Goal: Check status

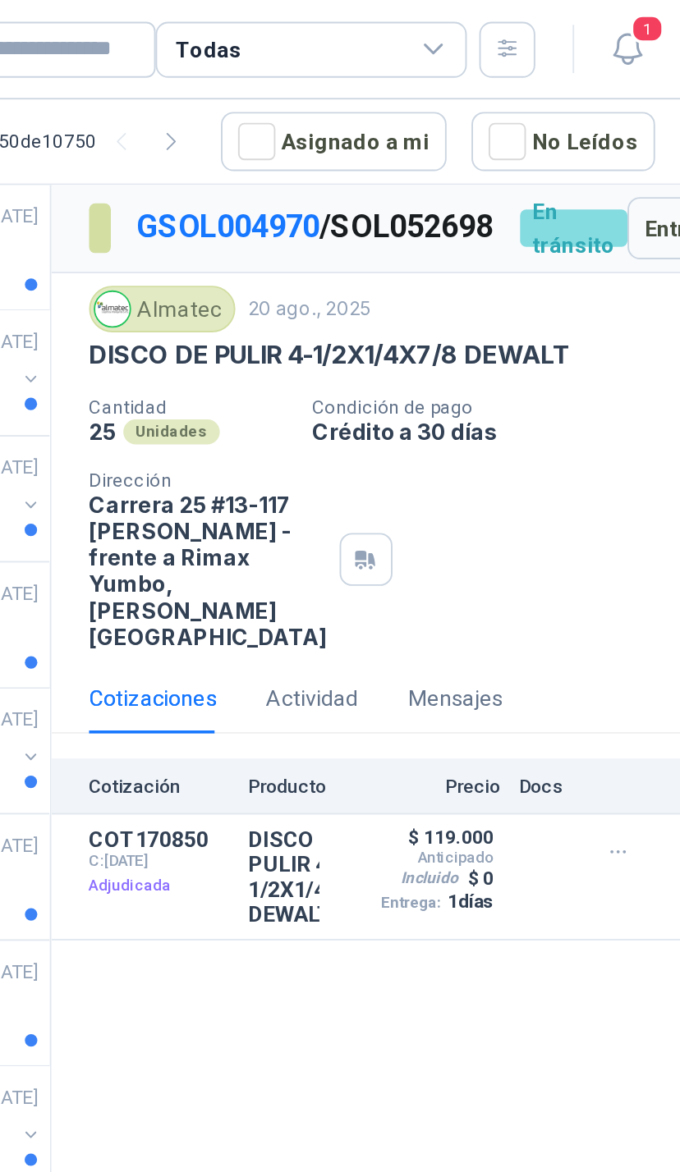
click at [645, 137] on button "Entregado" at bounding box center [692, 120] width 94 height 33
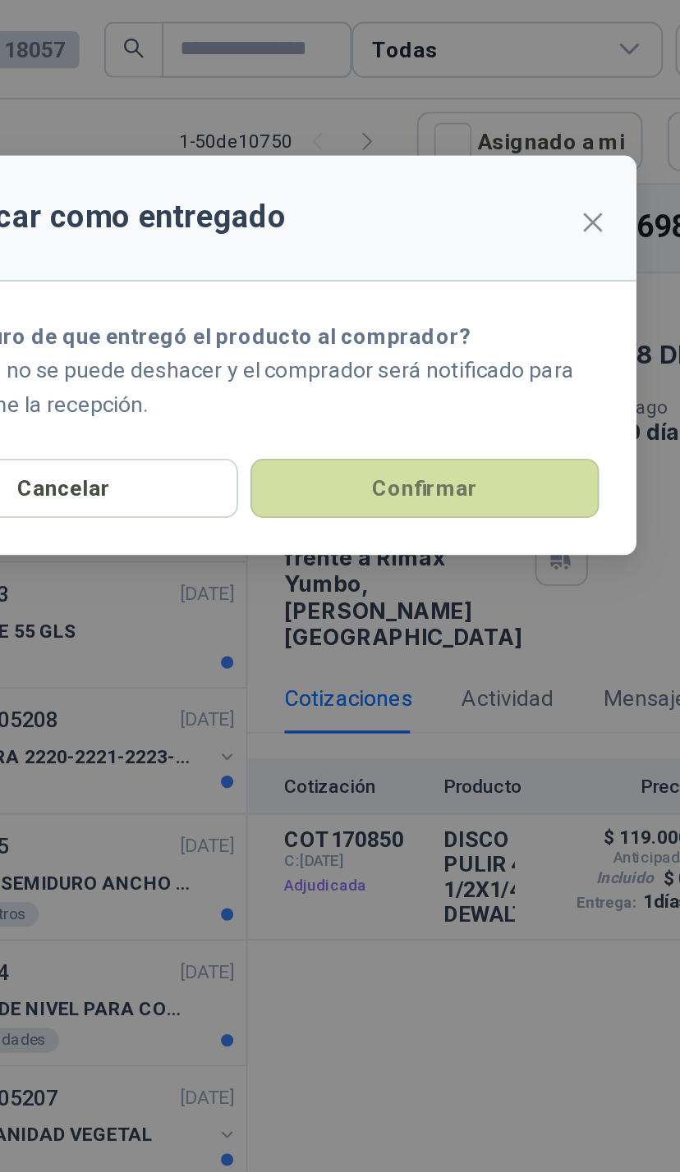
click at [343, 273] on button "Confirmar" at bounding box center [435, 257] width 184 height 31
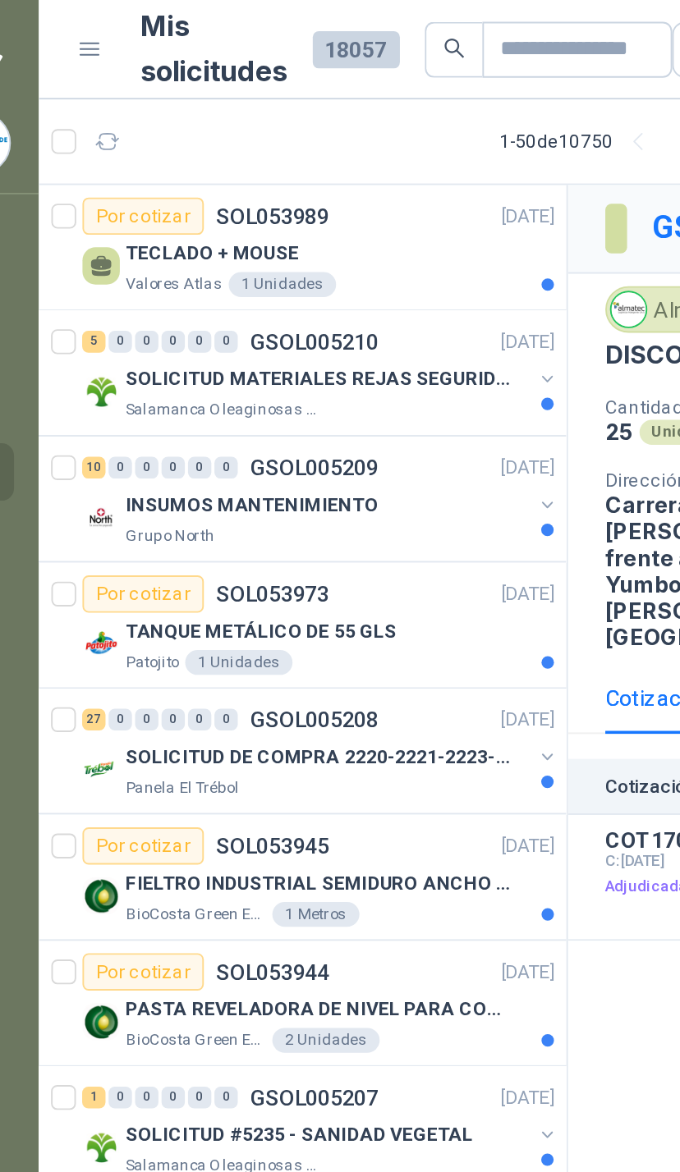
click at [281, 203] on div "SOLICITUD MATERIALES REJAS SEGURIDAD - OFICINA Salamanca Oleaginosas SAS" at bounding box center [211, 206] width 252 height 33
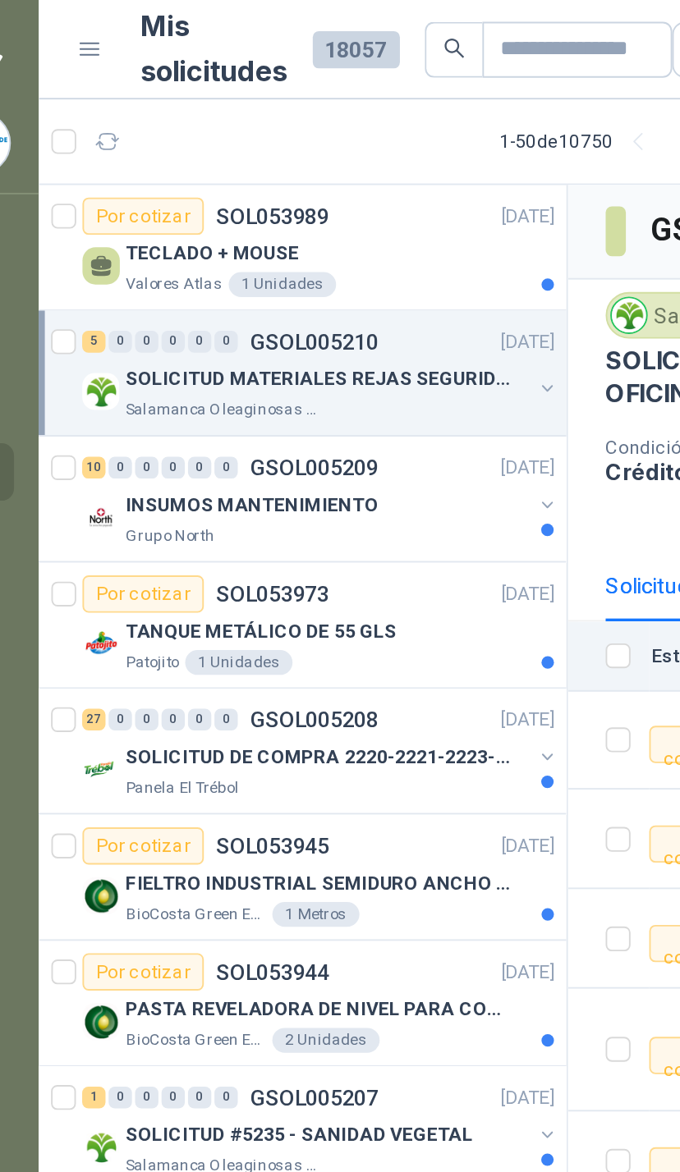
click at [284, 215] on div "SOLICITUD MATERIALES REJAS SEGURIDAD - OFICINA Salamanca Oleaginosas SAS" at bounding box center [211, 206] width 252 height 33
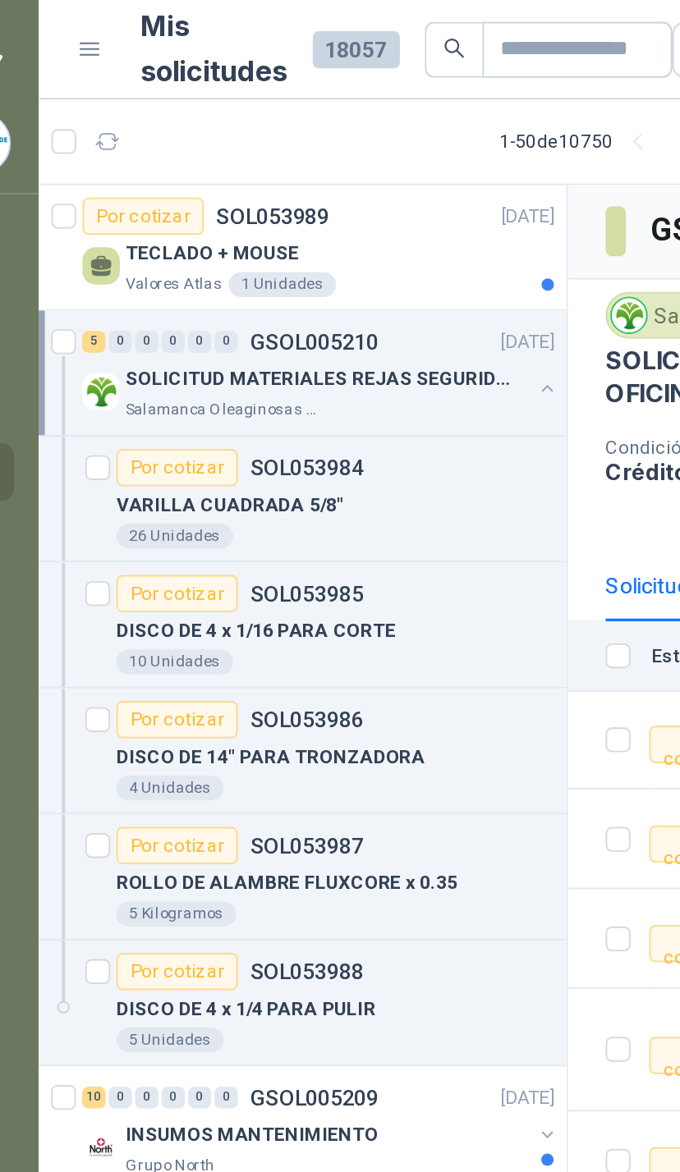
click at [258, 203] on p "SOLICITUD MATERIALES REJAS SEGURIDAD - OFICINA" at bounding box center [210, 201] width 204 height 16
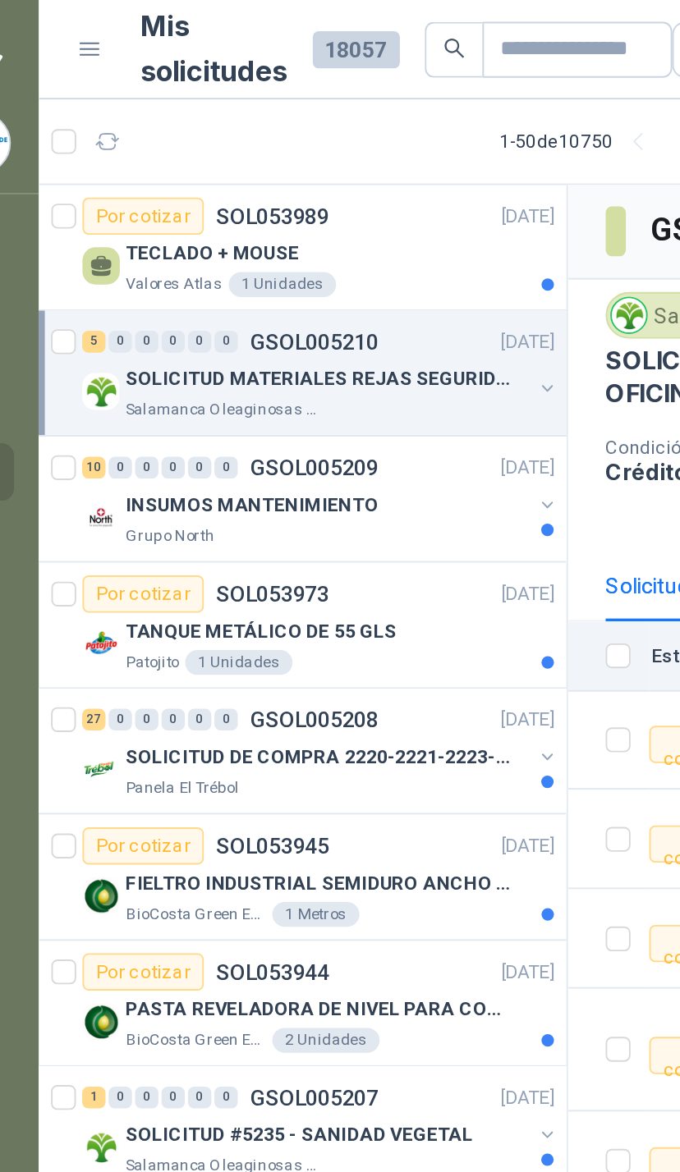
click at [273, 198] on div "SOLICITUD MATERIALES REJAS SEGURIDAD - OFICINA" at bounding box center [214, 200] width 213 height 20
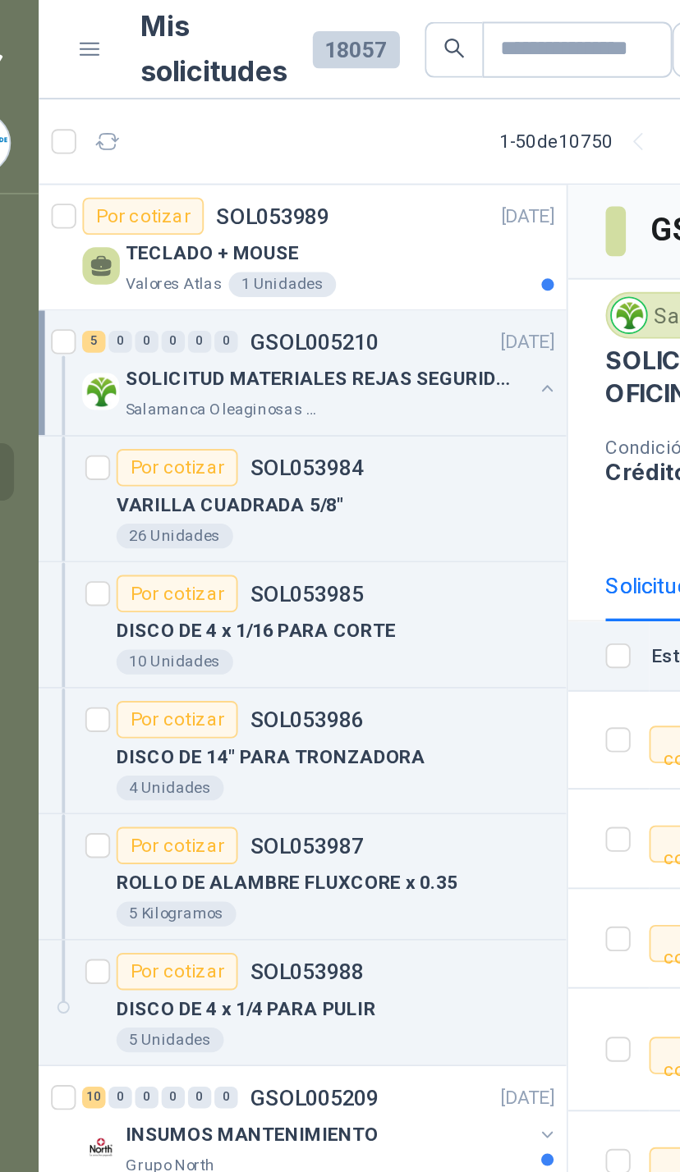
click at [324, 203] on button "button" at bounding box center [330, 205] width 13 height 13
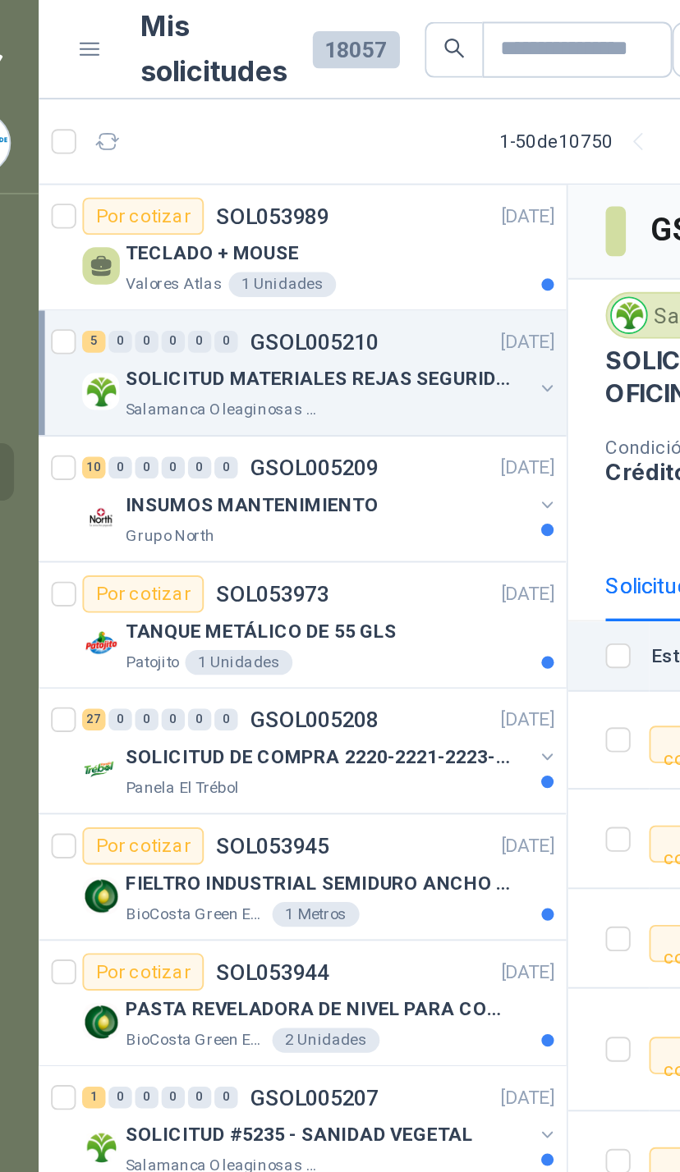
click at [324, 267] on button "button" at bounding box center [330, 266] width 13 height 13
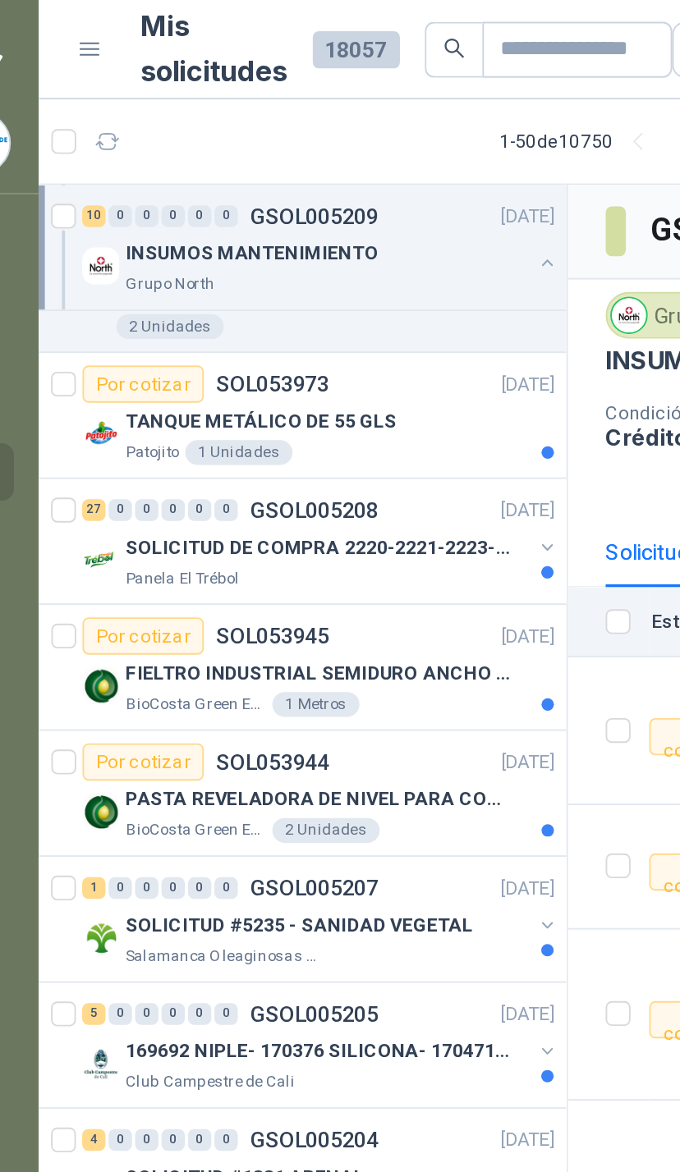
scroll to position [777, 0]
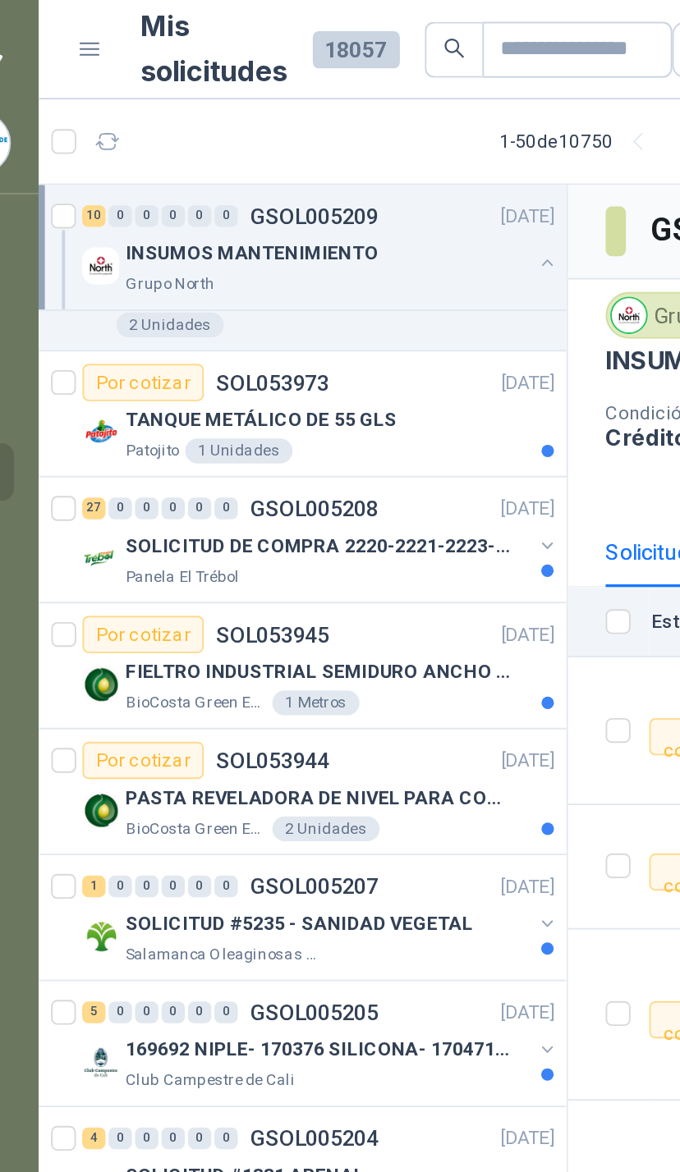
click at [286, 230] on div "TANQUE METÁLICO DE 55 GLS" at bounding box center [221, 222] width 226 height 20
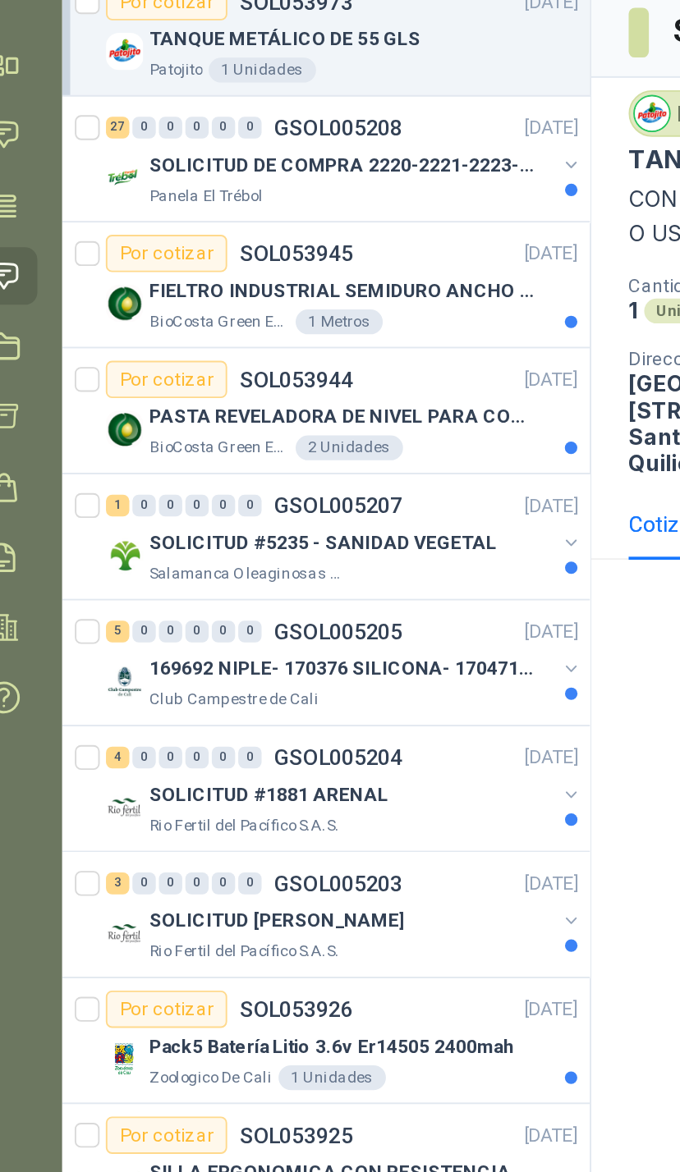
scroll to position [882, 0]
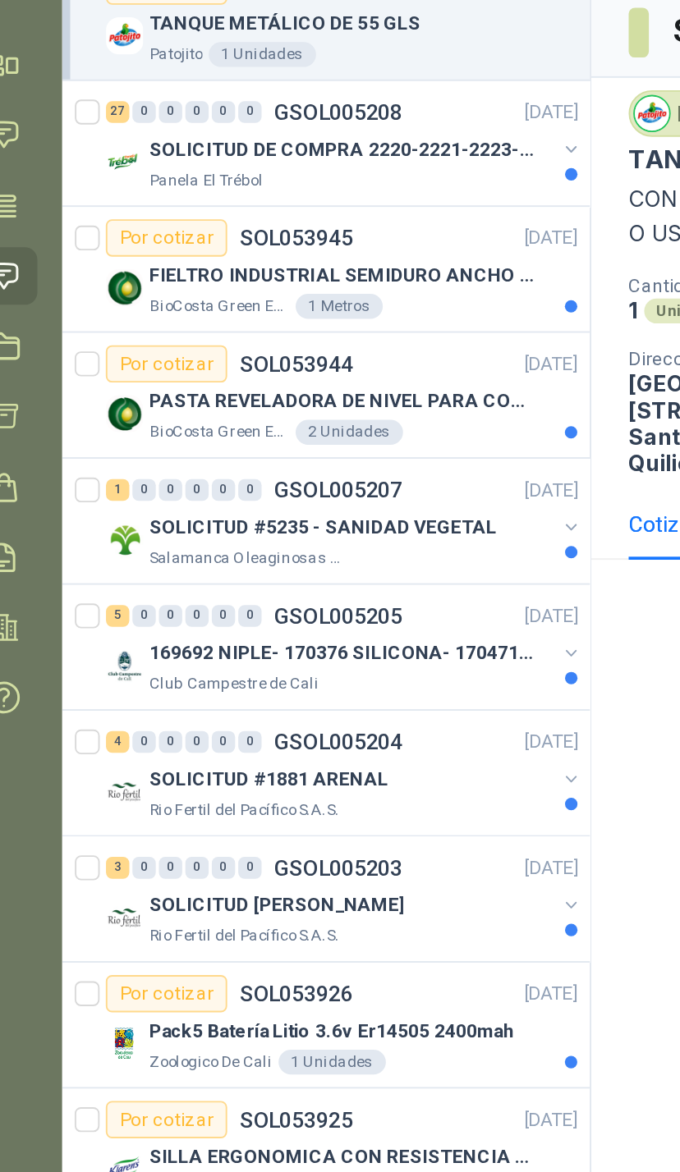
click at [324, 375] on button "button" at bounding box center [330, 381] width 13 height 13
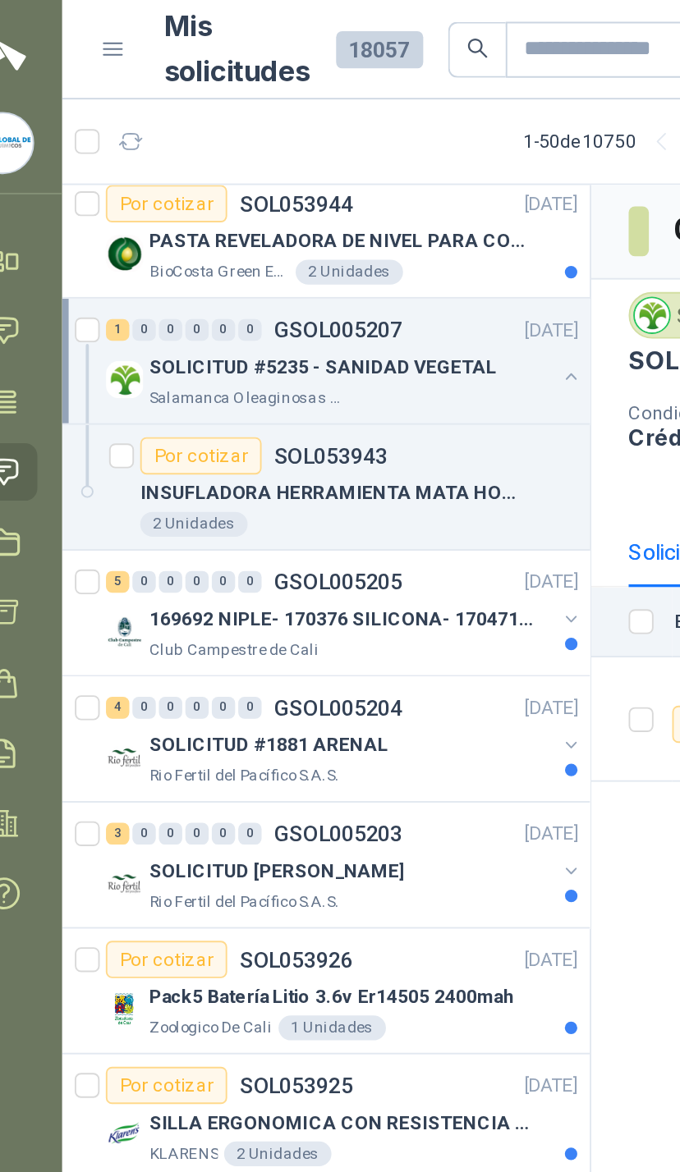
scroll to position [1075, 0]
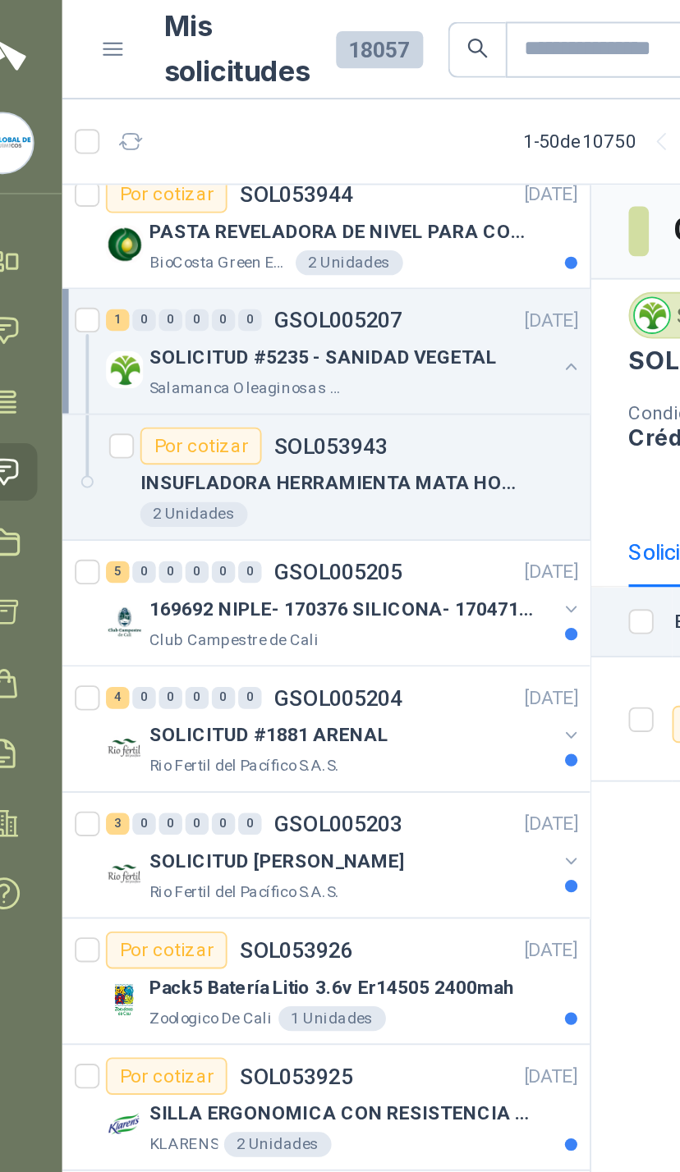
click at [324, 319] on button "button" at bounding box center [330, 321] width 13 height 13
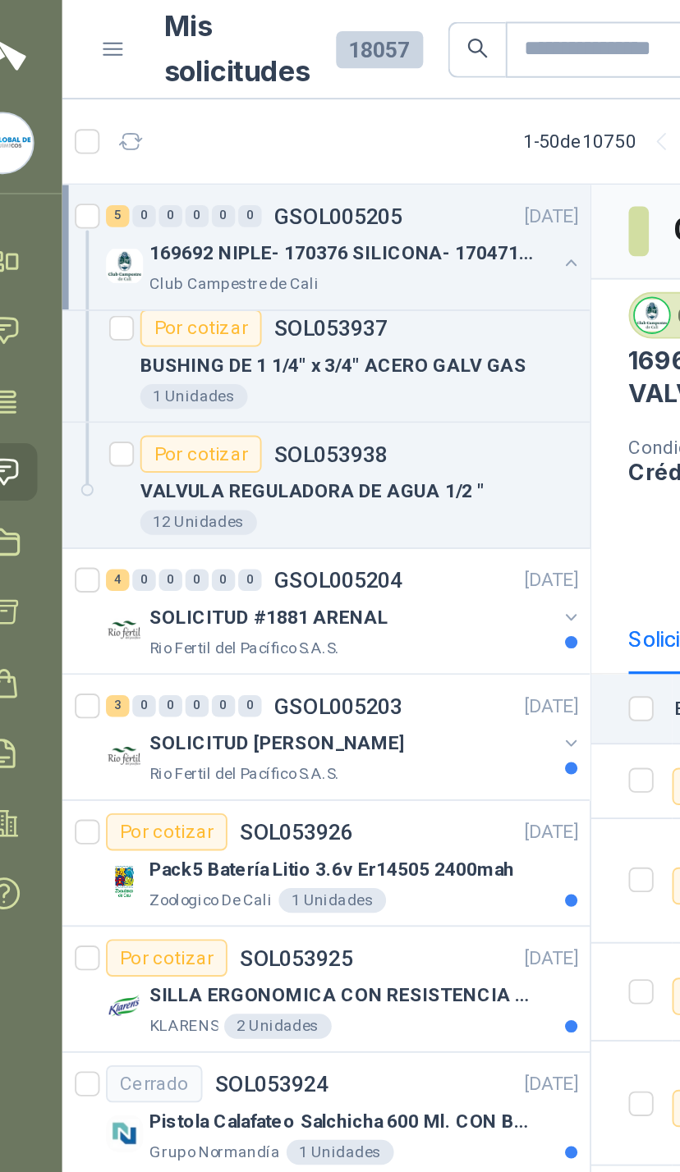
scroll to position [1472, 0]
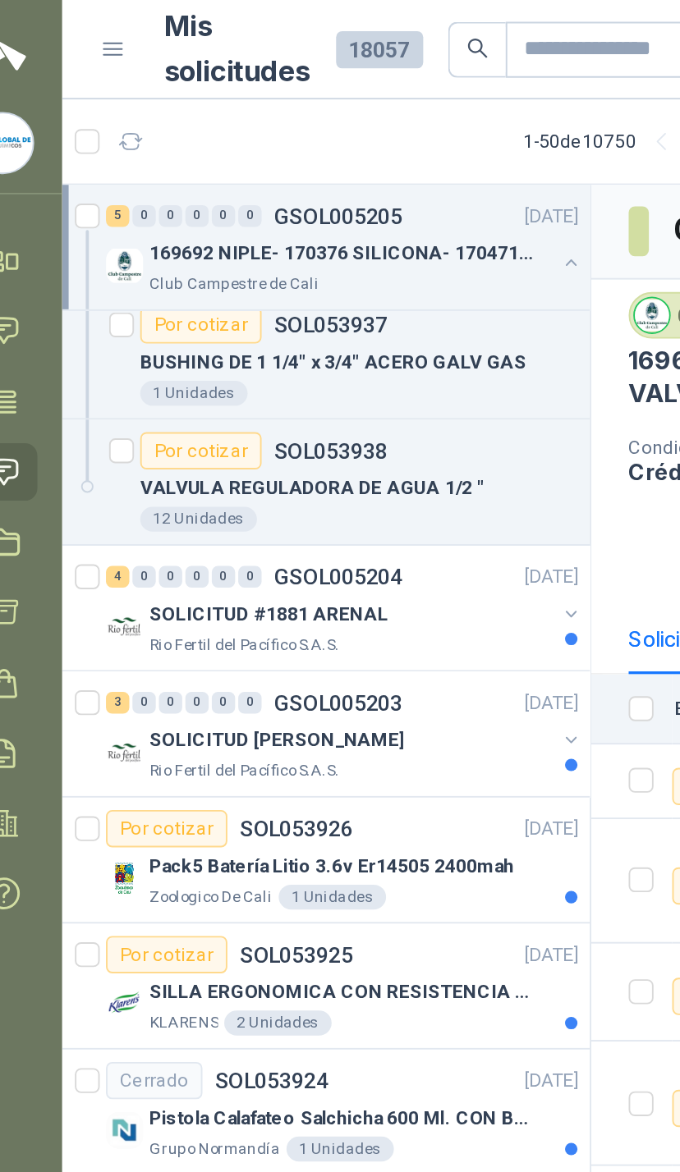
click at [324, 321] on button "button" at bounding box center [330, 324] width 13 height 13
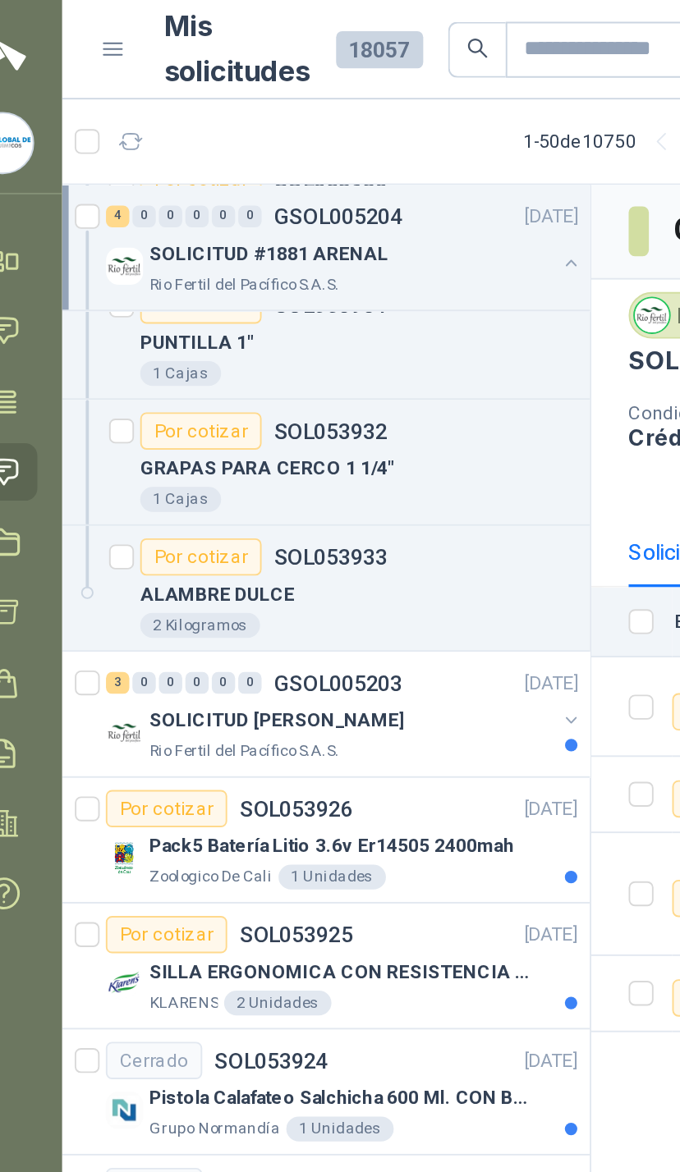
scroll to position [1753, 0]
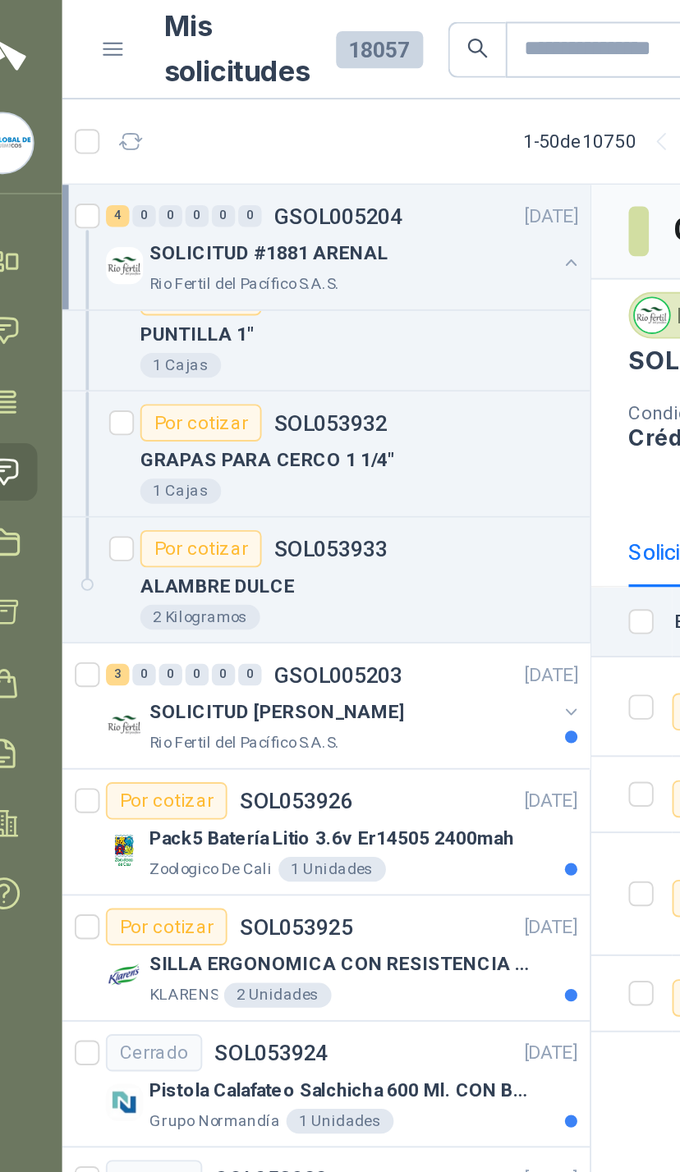
click at [324, 378] on button "button" at bounding box center [330, 375] width 13 height 13
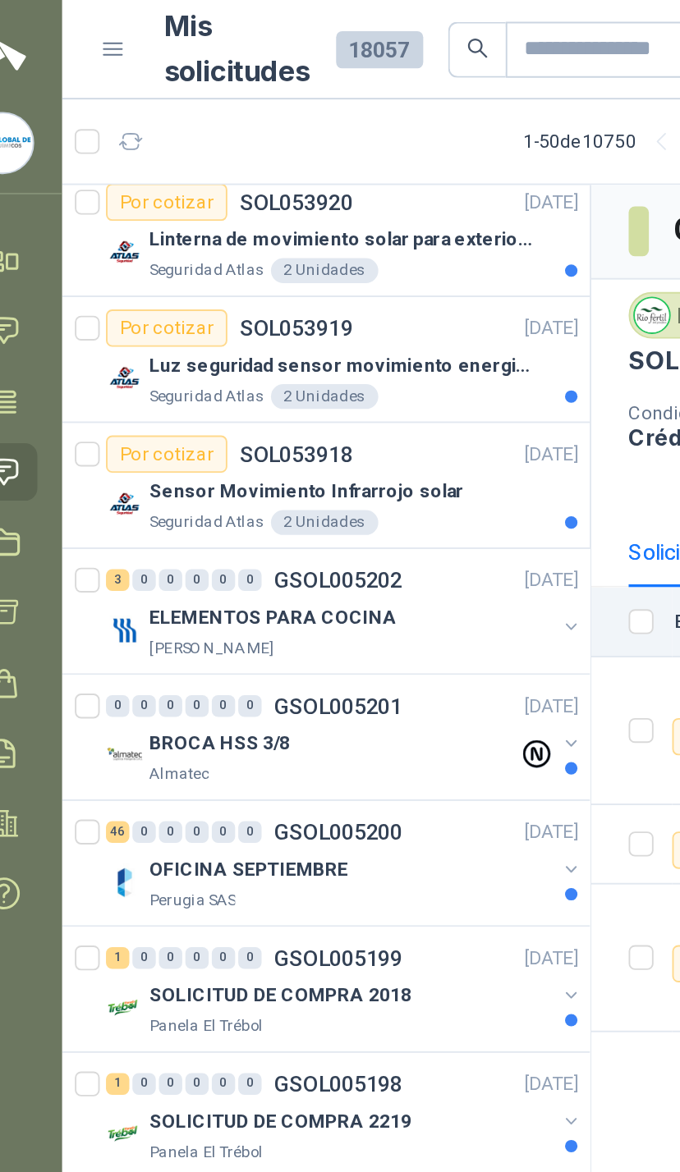
scroll to position [2601, 0]
click at [324, 386] on button "button" at bounding box center [330, 392] width 13 height 13
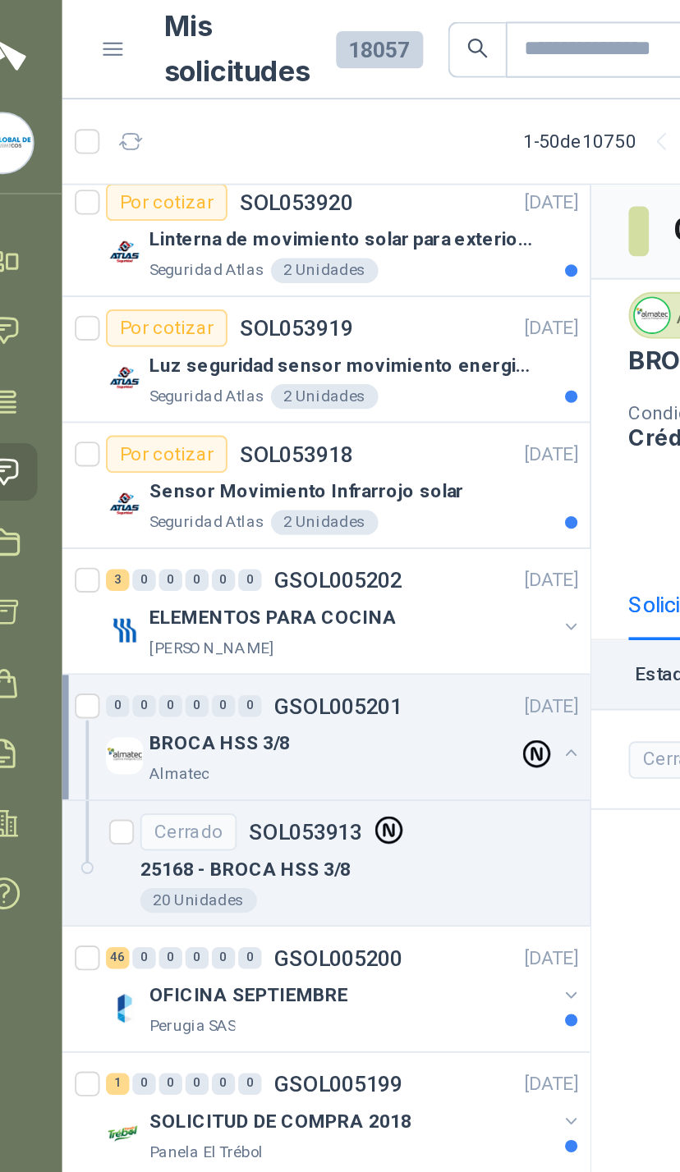
click at [324, 337] on div at bounding box center [330, 332] width 13 height 16
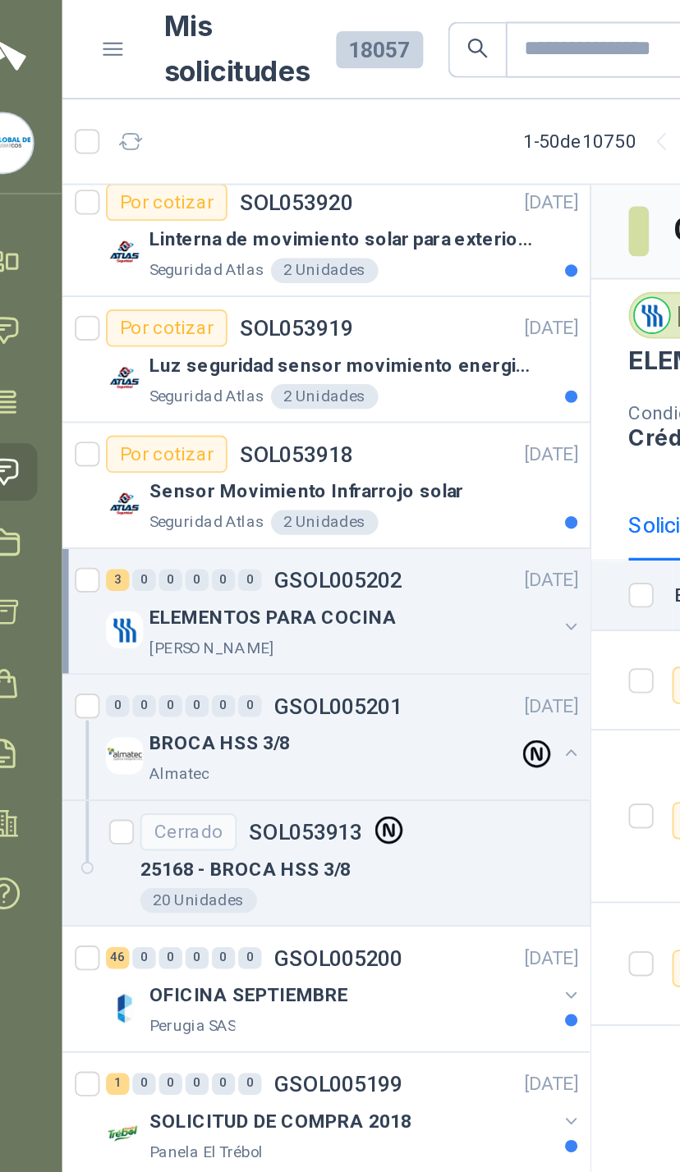
click at [294, 335] on div "ELEMENTOS PARA COCINA [PERSON_NAME]" at bounding box center [211, 332] width 252 height 33
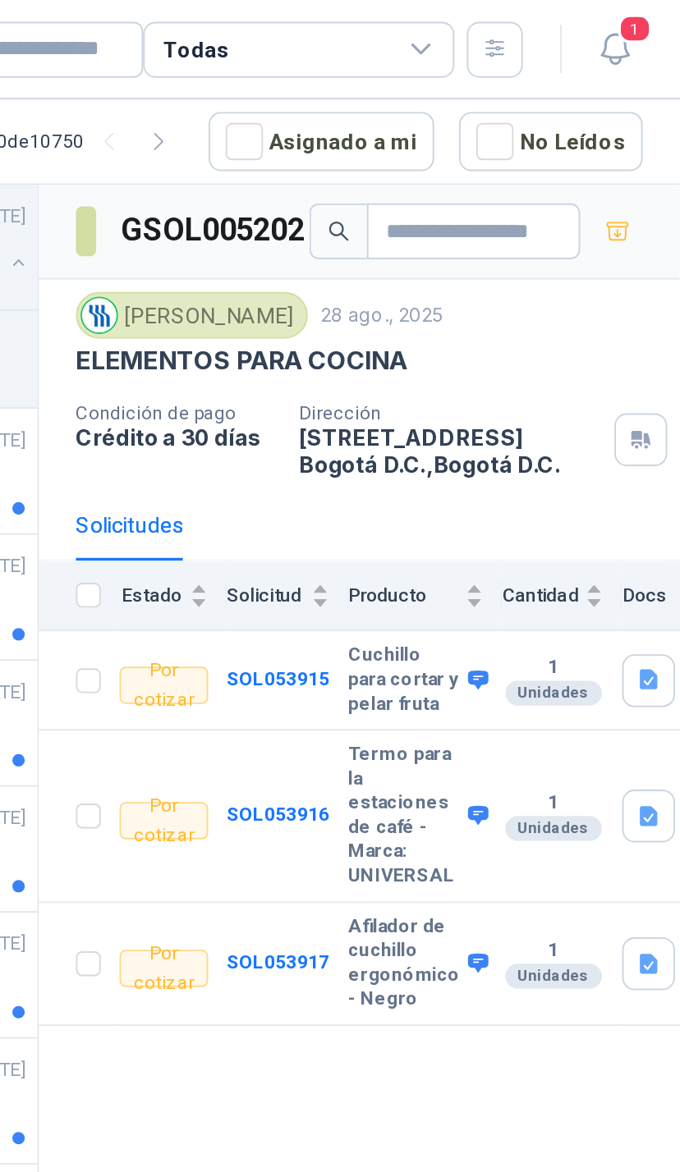
scroll to position [2142, 0]
click at [396, 16] on div "Todas" at bounding box center [478, 26] width 164 height 30
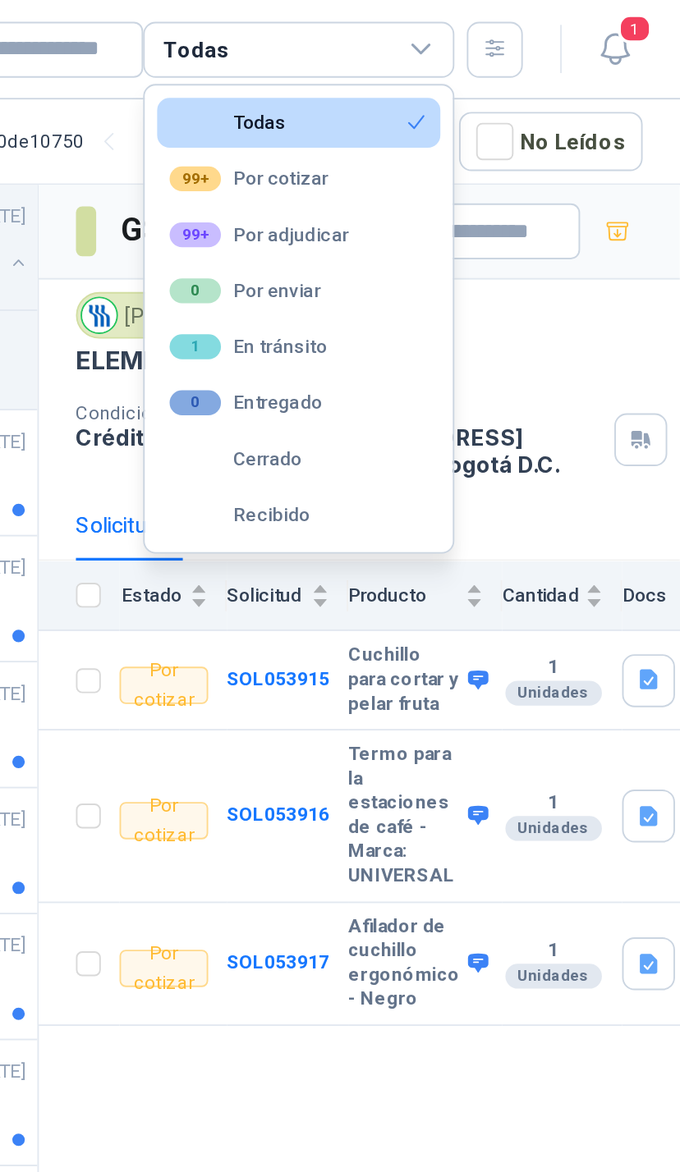
click at [404, 128] on button "99+ Por adjudicar" at bounding box center [478, 124] width 149 height 26
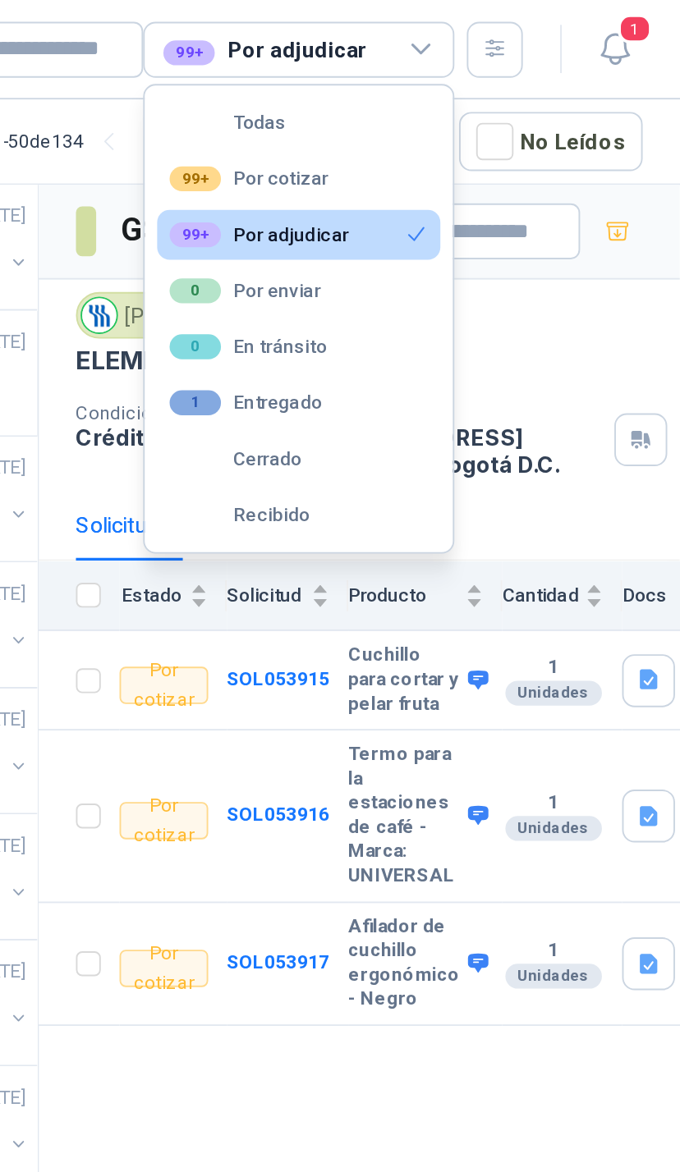
scroll to position [0, 0]
click at [404, 217] on button "1 Entregado" at bounding box center [478, 212] width 149 height 26
